Goal: Transaction & Acquisition: Purchase product/service

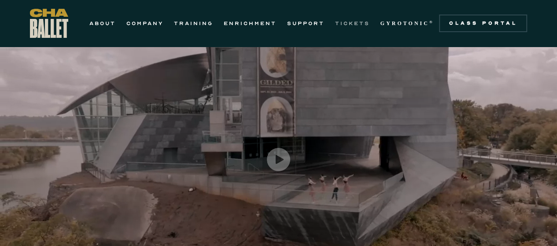
click at [357, 28] on link "TICKETS" at bounding box center [352, 23] width 35 height 11
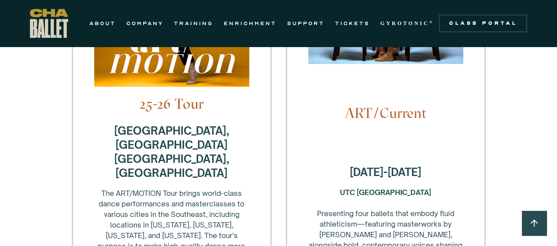
scroll to position [347, 0]
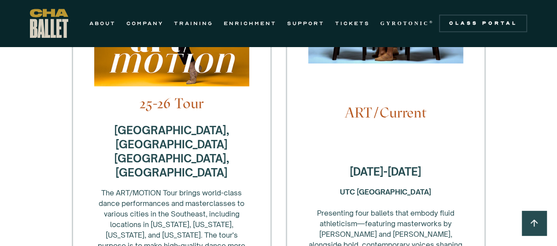
click at [401, 165] on strong "[DATE]-[DATE]" at bounding box center [386, 171] width 72 height 13
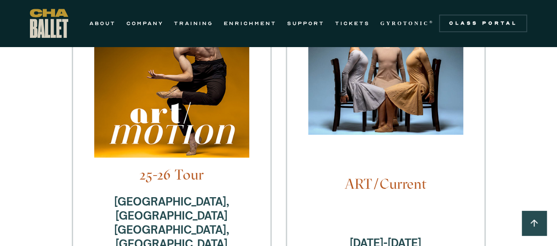
scroll to position [272, 0]
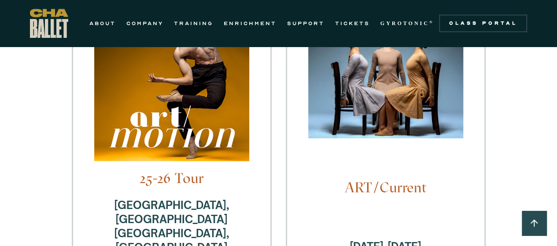
click at [401, 98] on img at bounding box center [385, 65] width 155 height 164
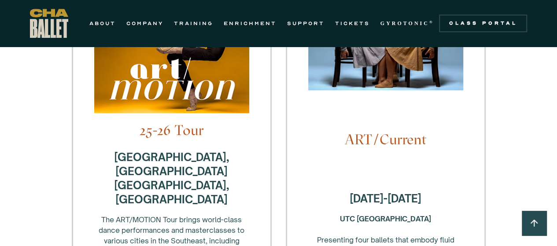
scroll to position [318, 0]
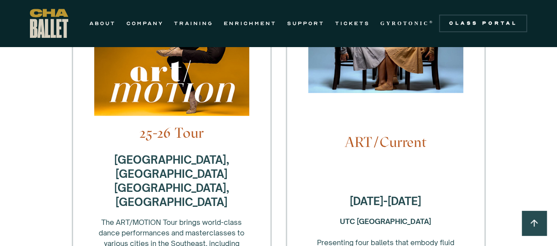
click at [370, 134] on h4 "ART/Current" at bounding box center [385, 142] width 155 height 17
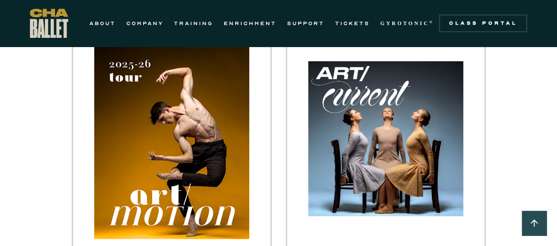
click at [370, 130] on img at bounding box center [385, 143] width 155 height 164
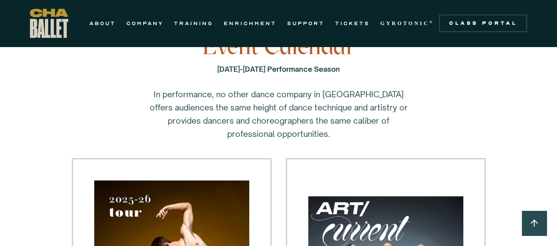
scroll to position [52, 0]
